Goal: Information Seeking & Learning: Learn about a topic

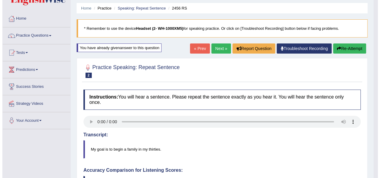
scroll to position [20, 0]
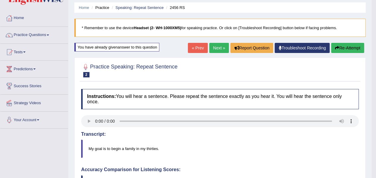
click at [220, 48] on link "Next »" at bounding box center [219, 48] width 20 height 10
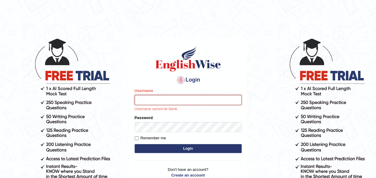
type input "samjoon"
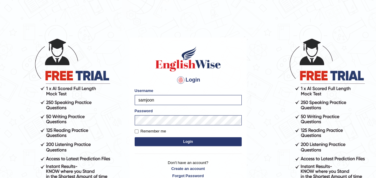
click at [189, 140] on button "Login" at bounding box center [188, 141] width 107 height 9
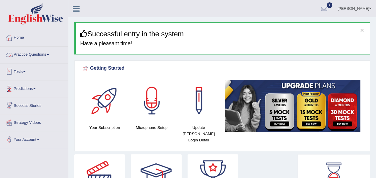
click at [37, 56] on link "Practice Questions" at bounding box center [34, 53] width 68 height 15
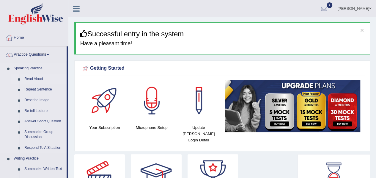
click at [36, 80] on link "Read Aloud" at bounding box center [44, 79] width 45 height 11
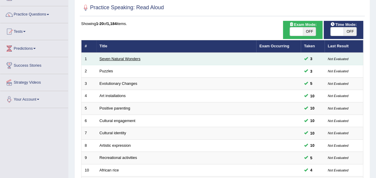
scroll to position [39, 0]
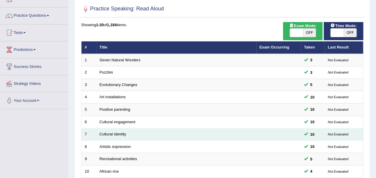
drag, startPoint x: 326, startPoint y: 177, endPoint x: 214, endPoint y: 131, distance: 120.7
click at [214, 131] on td "Cultural identity" at bounding box center [176, 134] width 160 height 12
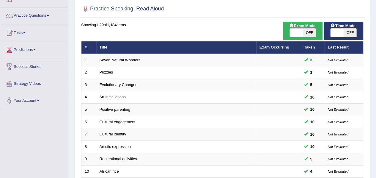
click at [308, 34] on span "OFF" at bounding box center [309, 33] width 13 height 8
checkbox input "true"
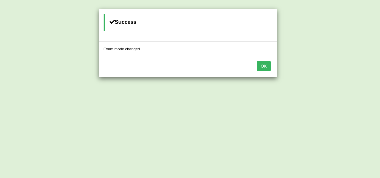
click at [262, 67] on button "OK" at bounding box center [264, 66] width 14 height 10
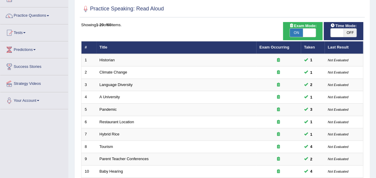
scroll to position [39, 0]
click at [346, 33] on span "OFF" at bounding box center [350, 33] width 13 height 8
checkbox input "true"
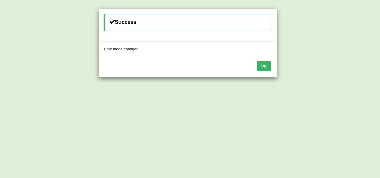
click at [270, 64] on button "OK" at bounding box center [264, 66] width 14 height 10
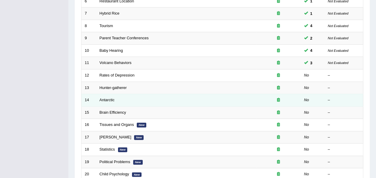
scroll to position [161, 0]
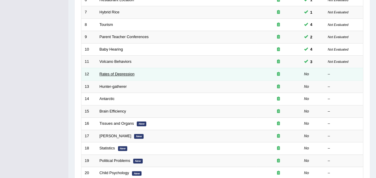
click at [111, 73] on link "Rates of Depression" at bounding box center [117, 74] width 35 height 4
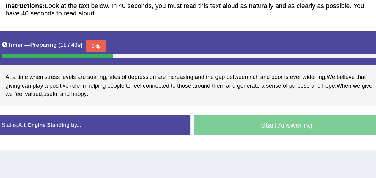
scroll to position [61, 0]
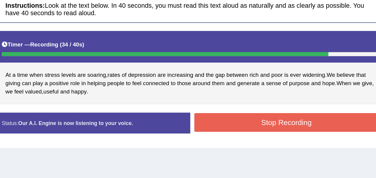
click at [262, 135] on button "Stop Recording" at bounding box center [292, 137] width 135 height 14
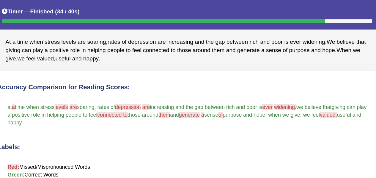
scroll to position [133, 0]
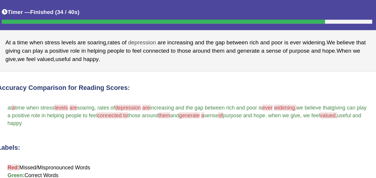
click at [187, 30] on span "depression" at bounding box center [187, 31] width 21 height 6
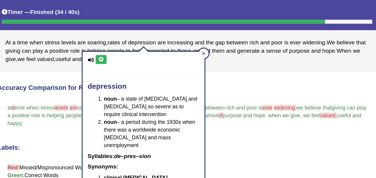
click at [232, 38] on icon at bounding box center [232, 38] width 3 height 3
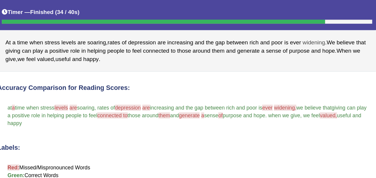
click at [312, 31] on span "widening" at bounding box center [313, 31] width 16 height 6
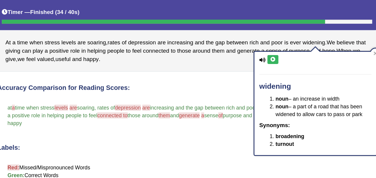
click at [283, 43] on icon at bounding box center [283, 44] width 4 height 4
click at [225, 62] on h4 "Accuracy Comparison for Reading Scores:" at bounding box center [220, 64] width 278 height 5
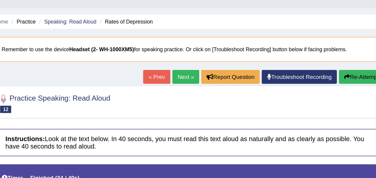
scroll to position [0, 0]
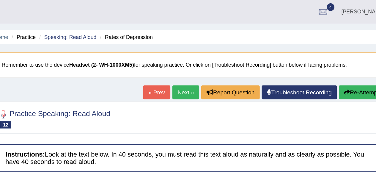
click at [218, 67] on link "Next »" at bounding box center [219, 67] width 20 height 10
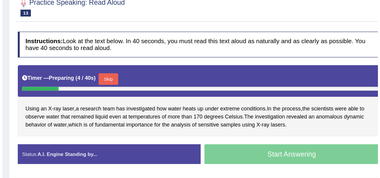
scroll to position [51, 0]
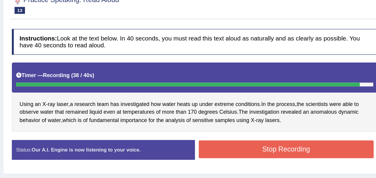
click at [252, 150] on button "Stop Recording" at bounding box center [292, 148] width 135 height 14
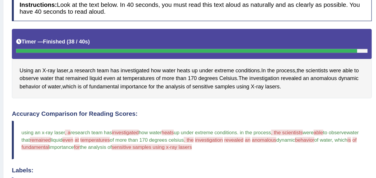
scroll to position [109, 0]
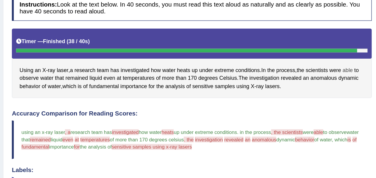
click at [344, 54] on span "able" at bounding box center [340, 54] width 8 height 6
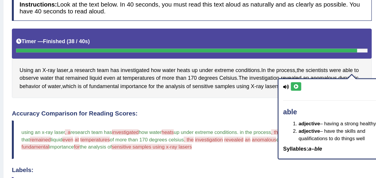
click at [300, 66] on icon at bounding box center [300, 67] width 4 height 4
click at [319, 55] on span "scientists" at bounding box center [316, 54] width 17 height 6
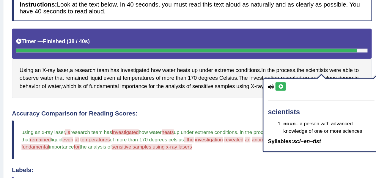
click at [287, 66] on icon at bounding box center [288, 67] width 4 height 4
click at [218, 85] on h4 "Accuracy Comparison for Reading Scores:" at bounding box center [220, 87] width 278 height 5
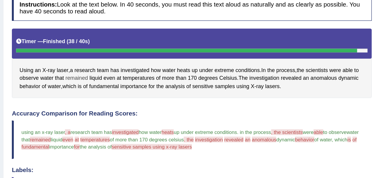
click at [130, 59] on span "remained" at bounding box center [130, 60] width 17 height 6
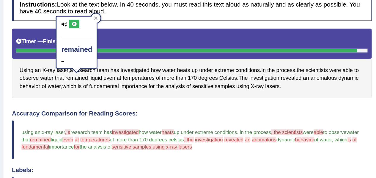
click at [127, 20] on icon at bounding box center [129, 19] width 4 height 4
click at [320, 60] on span "anomalous" at bounding box center [321, 60] width 21 height 6
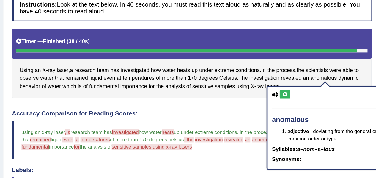
click at [291, 73] on icon at bounding box center [291, 73] width 4 height 4
click at [339, 58] on span "dynamic" at bounding box center [340, 60] width 15 height 6
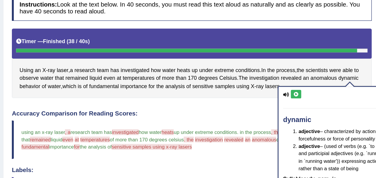
click at [297, 76] on div "dynamic adjective – characterized by action or forcefulness or force of persona…" at bounding box center [331, 120] width 89 height 106
click at [301, 73] on icon at bounding box center [300, 73] width 4 height 4
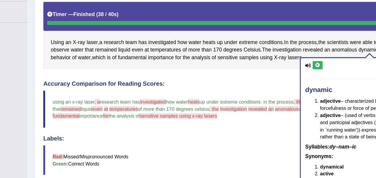
click at [224, 93] on blockquote "using an x-ray laser , a and research team has investigated individ how water h…" at bounding box center [220, 107] width 278 height 29
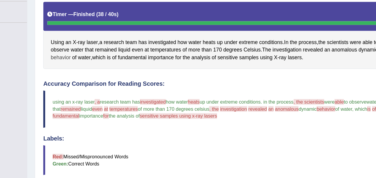
click at [93, 67] on span "behavior" at bounding box center [95, 67] width 16 height 6
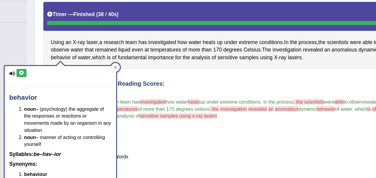
click at [62, 78] on icon at bounding box center [64, 79] width 4 height 4
click at [231, 82] on div "Created with Highcharts 7.1.2 Great Too slow Too fast Time Speech pace meter: 0…" at bounding box center [291, 82] width 142 height 0
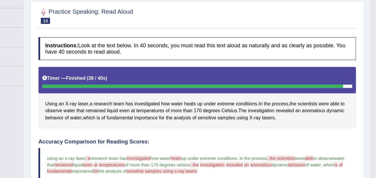
scroll to position [28, 0]
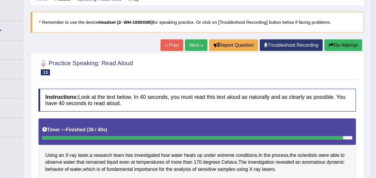
click at [338, 41] on button "Re-Attempt" at bounding box center [347, 39] width 33 height 10
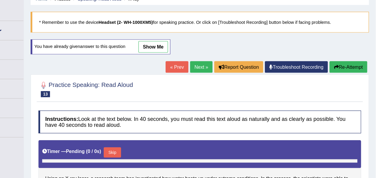
scroll to position [28, 0]
drag, startPoint x: 0, startPoint y: 0, endPoint x: 292, endPoint y: 100, distance: 309.2
click at [292, 100] on div "Home Practice Speaking: Read Aloud X-ray * Remember to use the device Headset (…" at bounding box center [222, 120] width 308 height 297
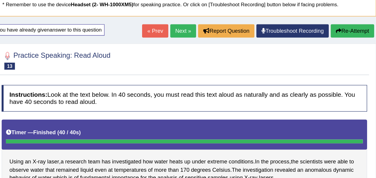
scroll to position [43, 0]
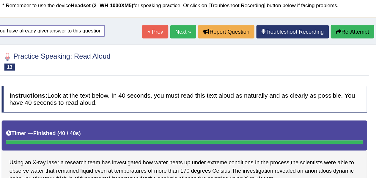
click at [342, 24] on button "Re-Attempt" at bounding box center [347, 24] width 33 height 10
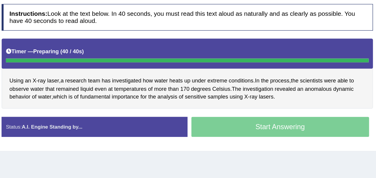
scroll to position [47, 0]
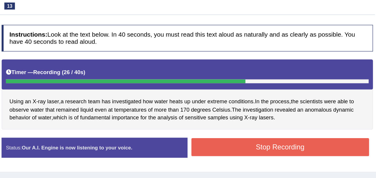
click at [294, 151] on button "Stop Recording" at bounding box center [292, 154] width 135 height 14
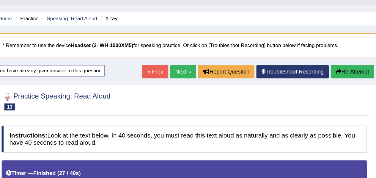
scroll to position [0, 0]
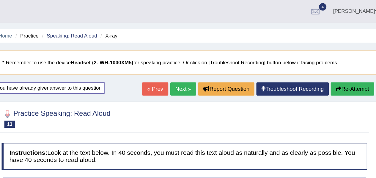
click at [216, 67] on link "Next »" at bounding box center [219, 67] width 20 height 10
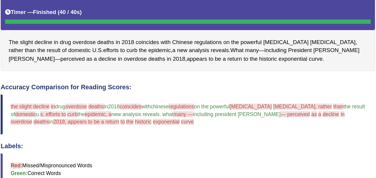
scroll to position [105, 0]
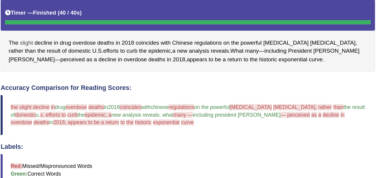
click at [101, 57] on span "slight" at bounding box center [100, 58] width 10 height 6
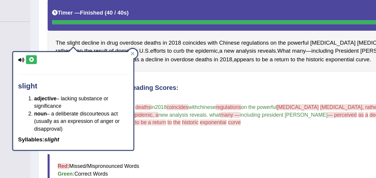
click at [68, 71] on icon at bounding box center [69, 71] width 4 height 4
click at [112, 58] on span "decline" at bounding box center [112, 58] width 13 height 6
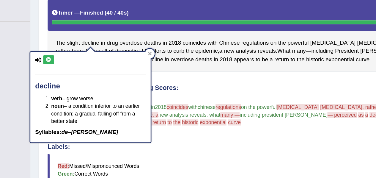
click at [85, 71] on button at bounding box center [82, 70] width 8 height 7
click at [160, 58] on span "deaths" at bounding box center [159, 58] width 12 height 6
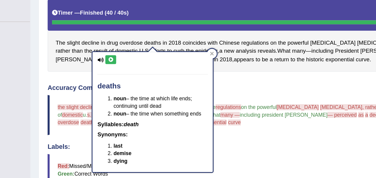
click at [130, 73] on button at bounding box center [128, 70] width 8 height 7
click at [128, 69] on icon at bounding box center [128, 71] width 4 height 4
click at [232, 84] on div "Instructions: Look at the text below. In 40 seconds, you must read this text al…" at bounding box center [220, 146] width 281 height 298
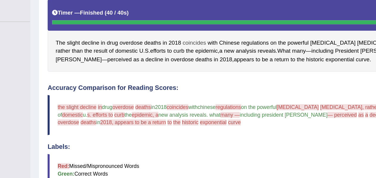
click at [189, 55] on span "coincides" at bounding box center [189, 58] width 17 height 6
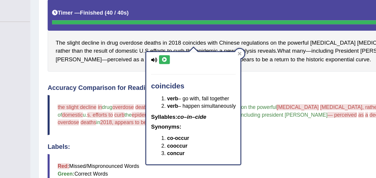
click at [164, 67] on div "coincides verb – go with, fall together verb – happen simultaneously Syllables:…" at bounding box center [189, 106] width 70 height 83
click at [165, 70] on button at bounding box center [168, 70] width 8 height 7
click at [123, 80] on div "Instructions: Look at the text below. In 40 seconds, you must read this text al…" at bounding box center [220, 146] width 281 height 298
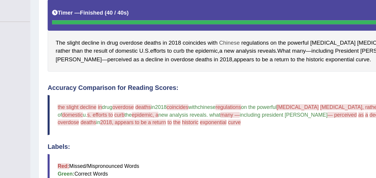
click at [217, 57] on span "Chinese" at bounding box center [215, 58] width 15 height 6
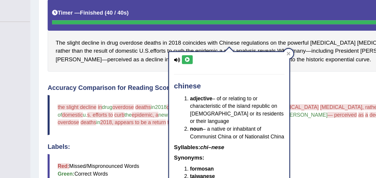
click at [185, 70] on icon at bounding box center [184, 71] width 4 height 4
click at [281, 78] on div "The slight decline in drug overdose deaths in 2018 coincides with Chinese regul…" at bounding box center [220, 52] width 278 height 53
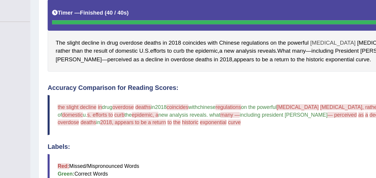
click at [283, 56] on span "opioid" at bounding box center [293, 58] width 34 height 6
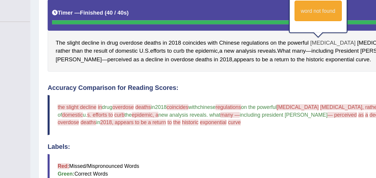
click at [283, 56] on span "opioid" at bounding box center [293, 58] width 34 height 6
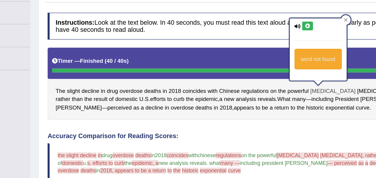
scroll to position [93, 0]
click at [277, 23] on button at bounding box center [274, 22] width 8 height 7
click at [266, 106] on div "Accuracy Comparison for Reading Scores: the slight decline silence in the drug …" at bounding box center [220, 149] width 278 height 96
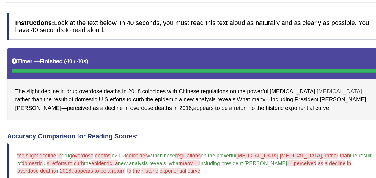
click at [311, 70] on span "carfentanil" at bounding box center [328, 71] width 34 height 6
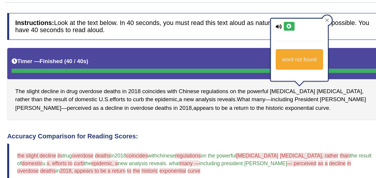
click at [291, 25] on button at bounding box center [290, 22] width 8 height 7
click at [291, 23] on icon at bounding box center [290, 23] width 4 height 4
click at [98, 74] on span "rather" at bounding box center [92, 77] width 11 height 6
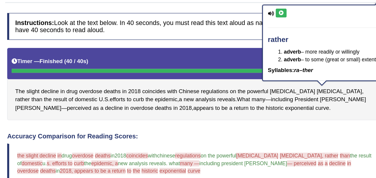
click at [286, 11] on icon at bounding box center [284, 13] width 4 height 4
click at [283, 13] on icon at bounding box center [284, 13] width 4 height 4
click at [277, 91] on div "The slight decline in drug overdose deaths in 2018 coincides with Chinese regul…" at bounding box center [220, 65] width 278 height 53
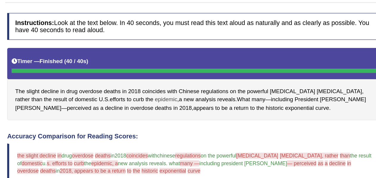
click at [190, 76] on span "epidemic" at bounding box center [198, 77] width 17 height 6
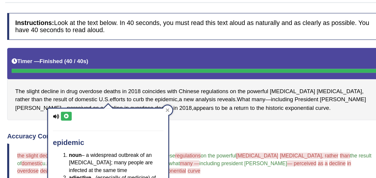
click at [126, 90] on icon at bounding box center [125, 89] width 4 height 4
click at [228, 94] on div "Instructions: Look at the text below. In 40 seconds, you must read this text al…" at bounding box center [220, 159] width 281 height 298
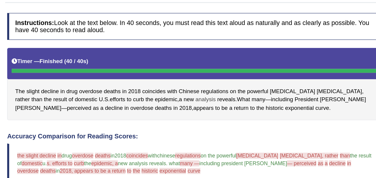
click at [221, 76] on span "analysis" at bounding box center [228, 77] width 15 height 6
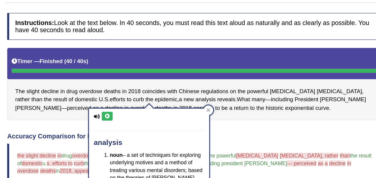
click at [155, 88] on icon at bounding box center [155, 89] width 4 height 4
click at [154, 89] on icon at bounding box center [155, 89] width 4 height 4
click at [281, 95] on div "Instructions: Look at the text below. In 40 seconds, you must read this text al…" at bounding box center [220, 159] width 281 height 298
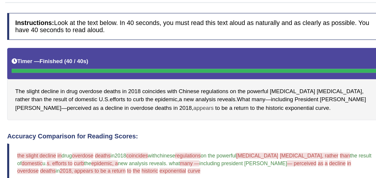
click at [219, 83] on span "appears" at bounding box center [226, 83] width 15 height 6
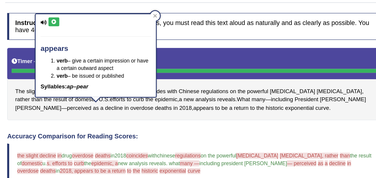
click at [116, 19] on icon at bounding box center [116, 20] width 4 height 4
click at [310, 81] on span "curve" at bounding box center [315, 83] width 10 height 6
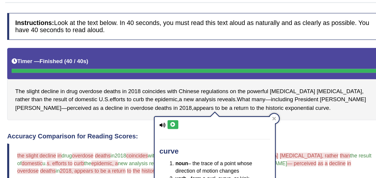
click at [205, 94] on icon at bounding box center [204, 96] width 4 height 4
click at [278, 91] on icon at bounding box center [279, 90] width 3 height 3
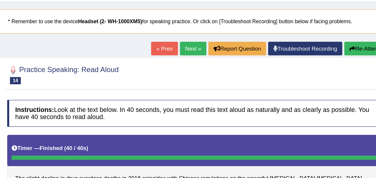
scroll to position [31, 0]
click at [344, 37] on button "Re-Attempt" at bounding box center [347, 36] width 33 height 10
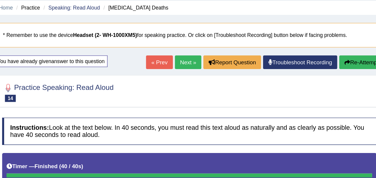
click at [215, 69] on link "Next »" at bounding box center [219, 67] width 20 height 10
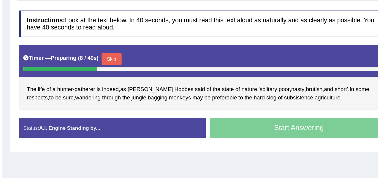
scroll to position [66, 0]
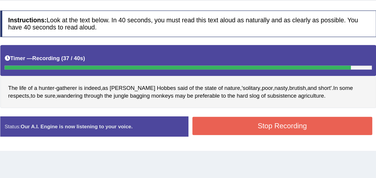
click at [251, 130] on button "Stop Recording" at bounding box center [292, 126] width 135 height 14
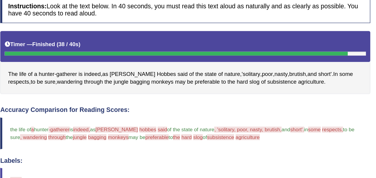
scroll to position [108, 0]
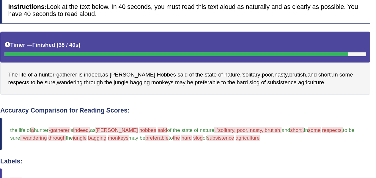
click at [133, 54] on span "gatherer" at bounding box center [130, 56] width 15 height 6
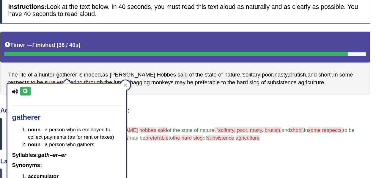
click at [101, 69] on icon at bounding box center [100, 69] width 4 height 4
